Goal: Task Accomplishment & Management: Complete application form

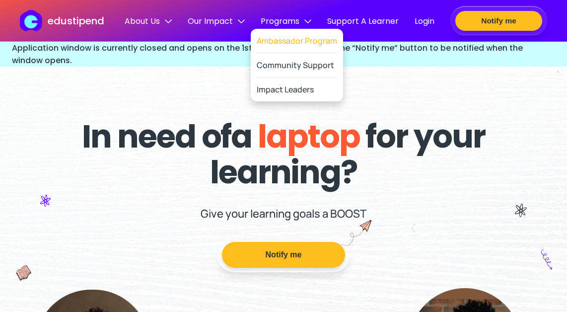
click at [305, 41] on link "Ambassador Program" at bounding box center [297, 41] width 80 height 24
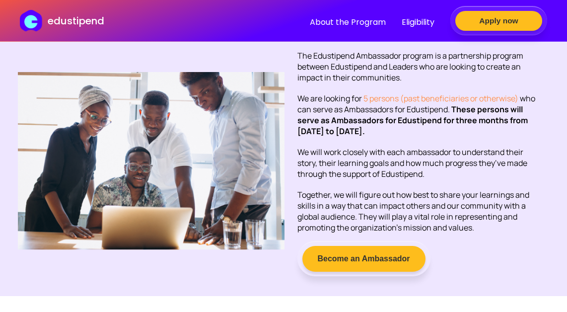
scroll to position [470, 0]
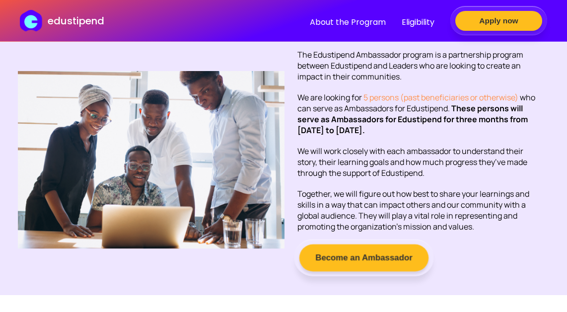
click at [338, 257] on button "Become an Ambassador" at bounding box center [363, 257] width 129 height 27
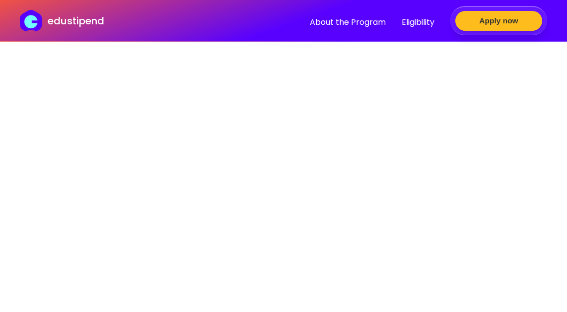
scroll to position [2431, 0]
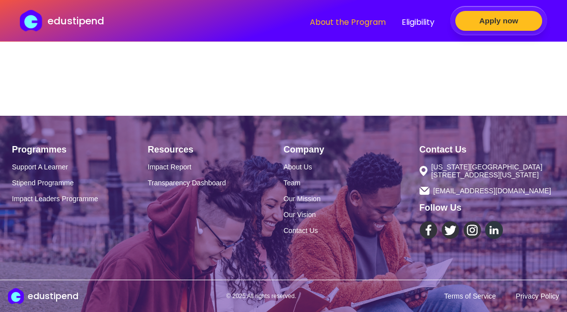
click at [369, 26] on link "About the Program" at bounding box center [348, 22] width 76 height 12
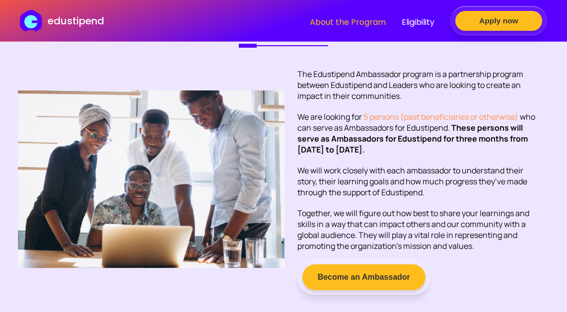
scroll to position [442, 0]
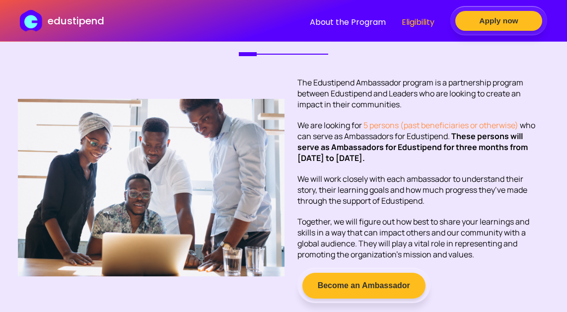
click at [407, 23] on link "Eligibility" at bounding box center [418, 22] width 33 height 12
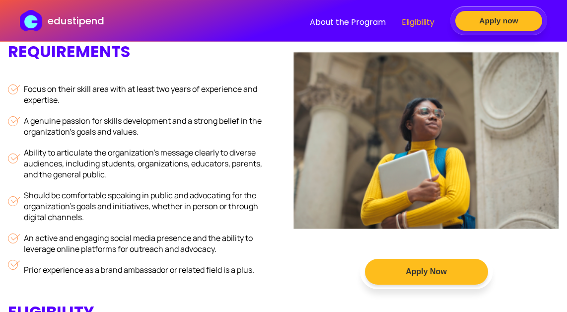
scroll to position [764, 0]
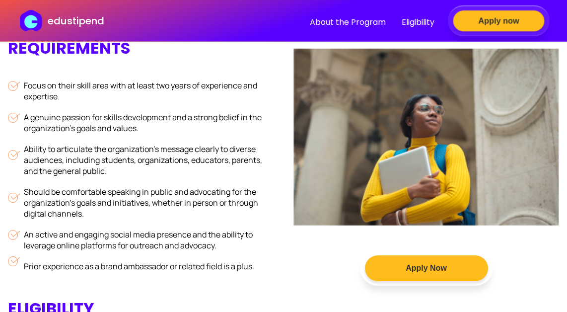
click at [483, 19] on button "Apply now" at bounding box center [498, 20] width 91 height 21
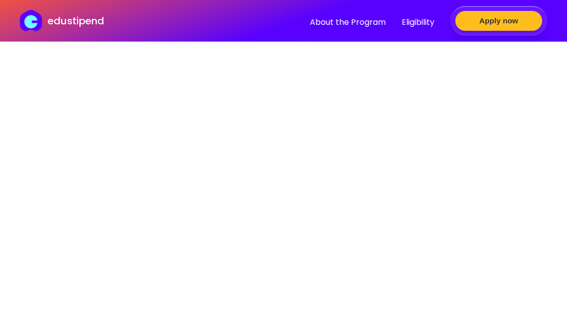
scroll to position [1971, 0]
click at [79, 24] on p "edustipend" at bounding box center [76, 20] width 57 height 15
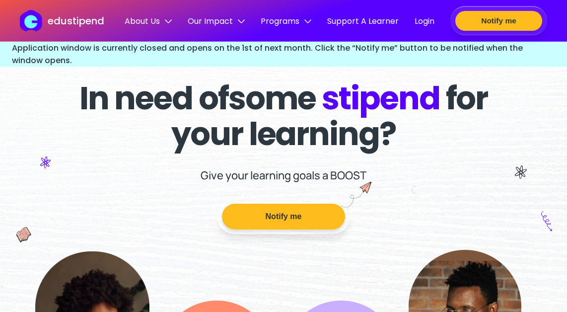
click at [79, 24] on p "edustipend" at bounding box center [76, 20] width 57 height 15
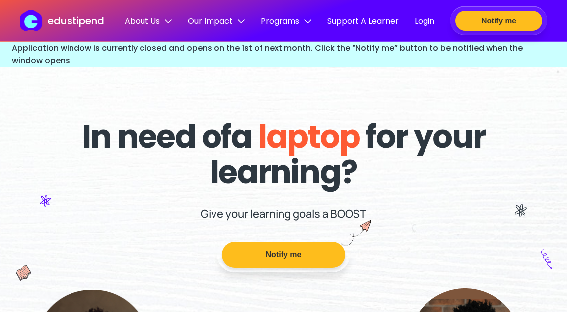
click at [79, 24] on p "edustipend" at bounding box center [76, 20] width 57 height 15
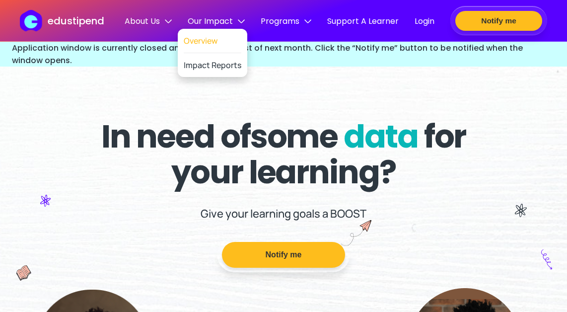
click at [219, 48] on link "Overview" at bounding box center [213, 41] width 58 height 24
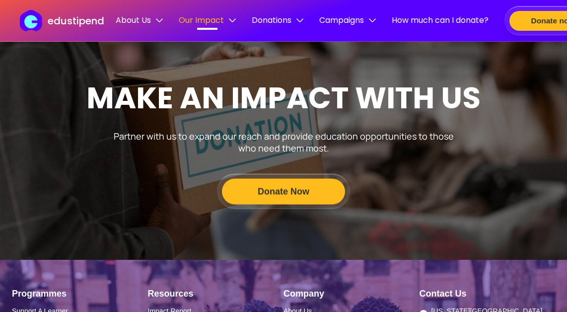
scroll to position [930, 0]
